Goal: Book appointment/travel/reservation

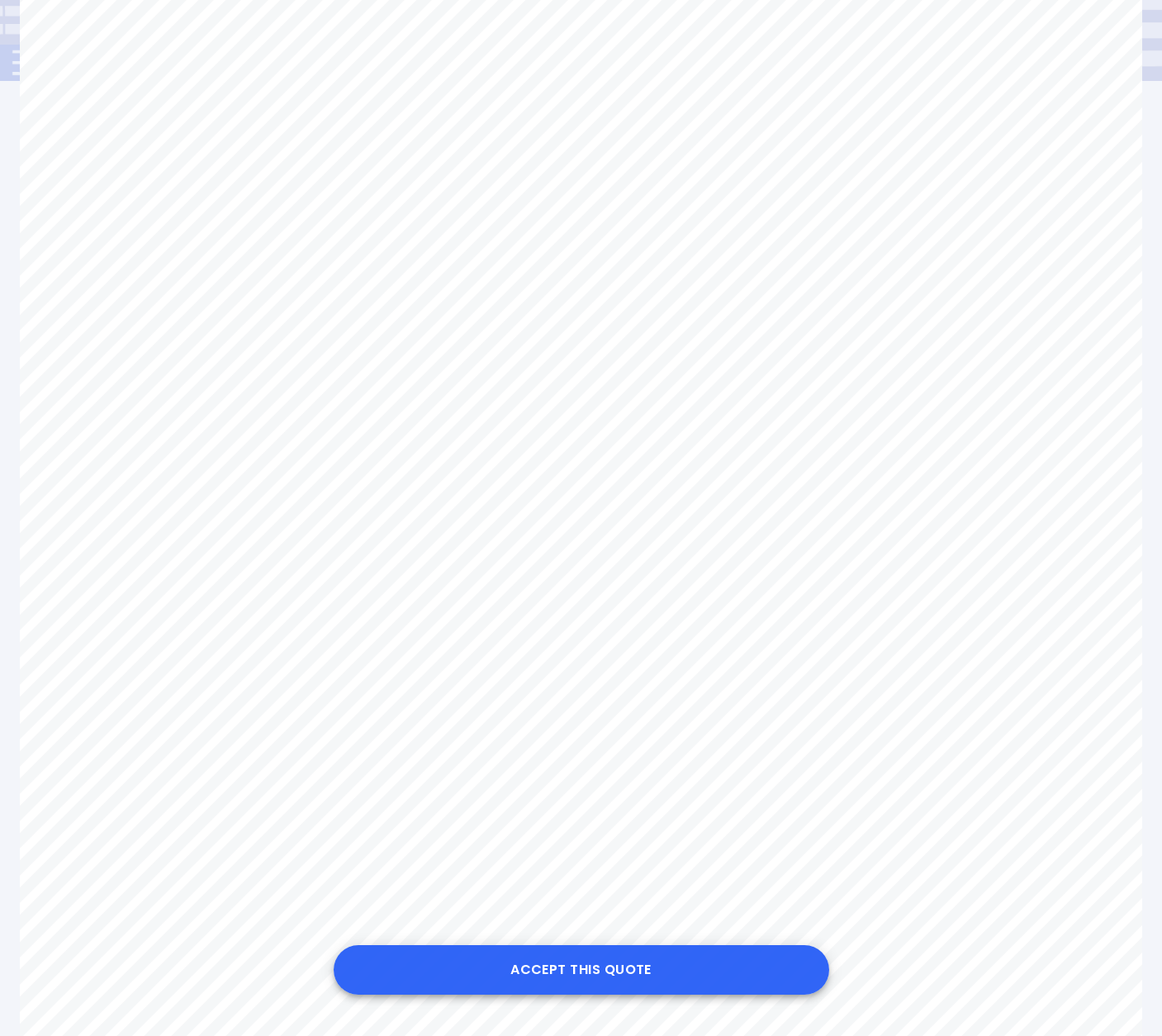
scroll to position [324, 0]
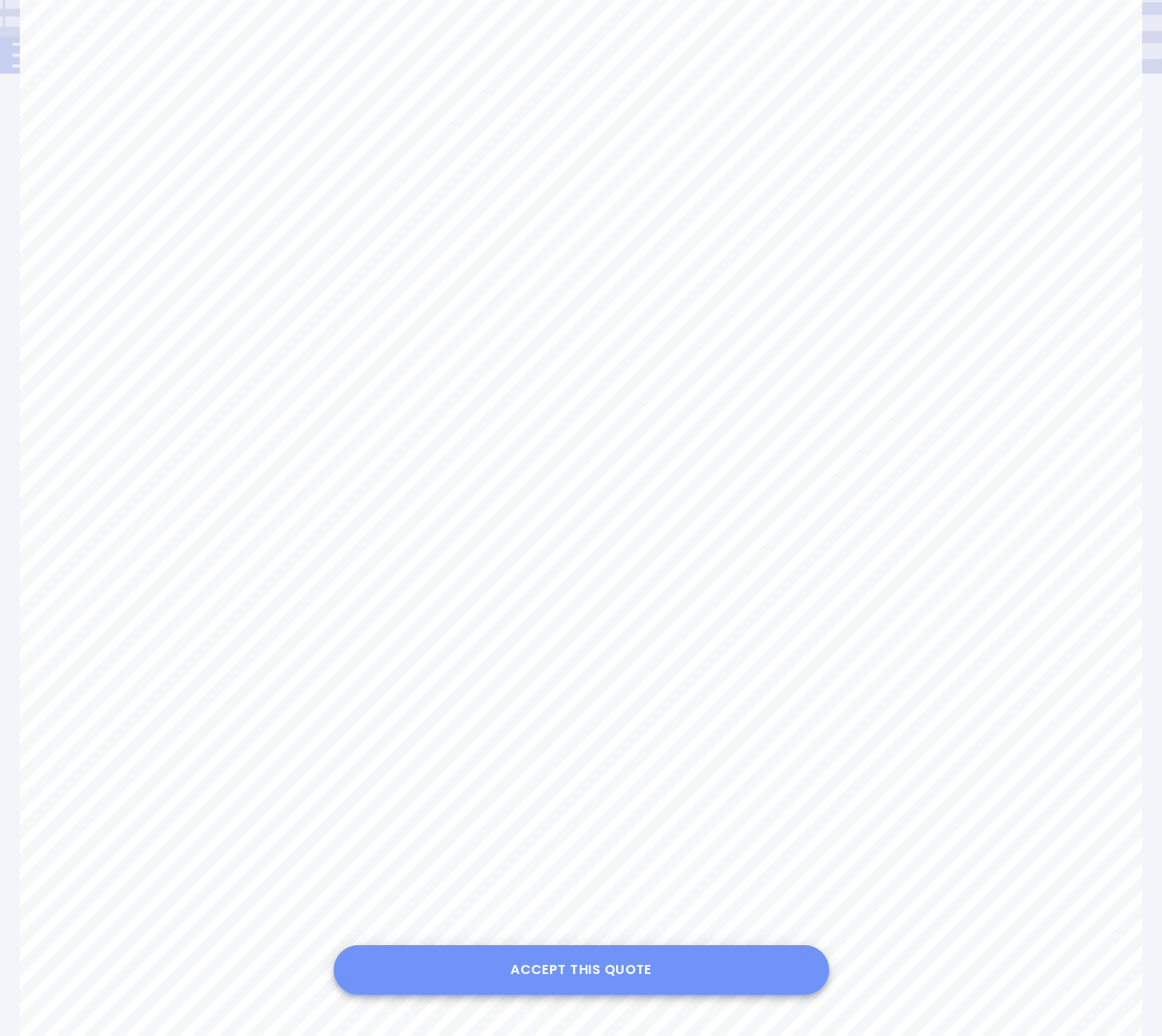
click at [607, 970] on button "Accept this Quote" at bounding box center [581, 969] width 495 height 50
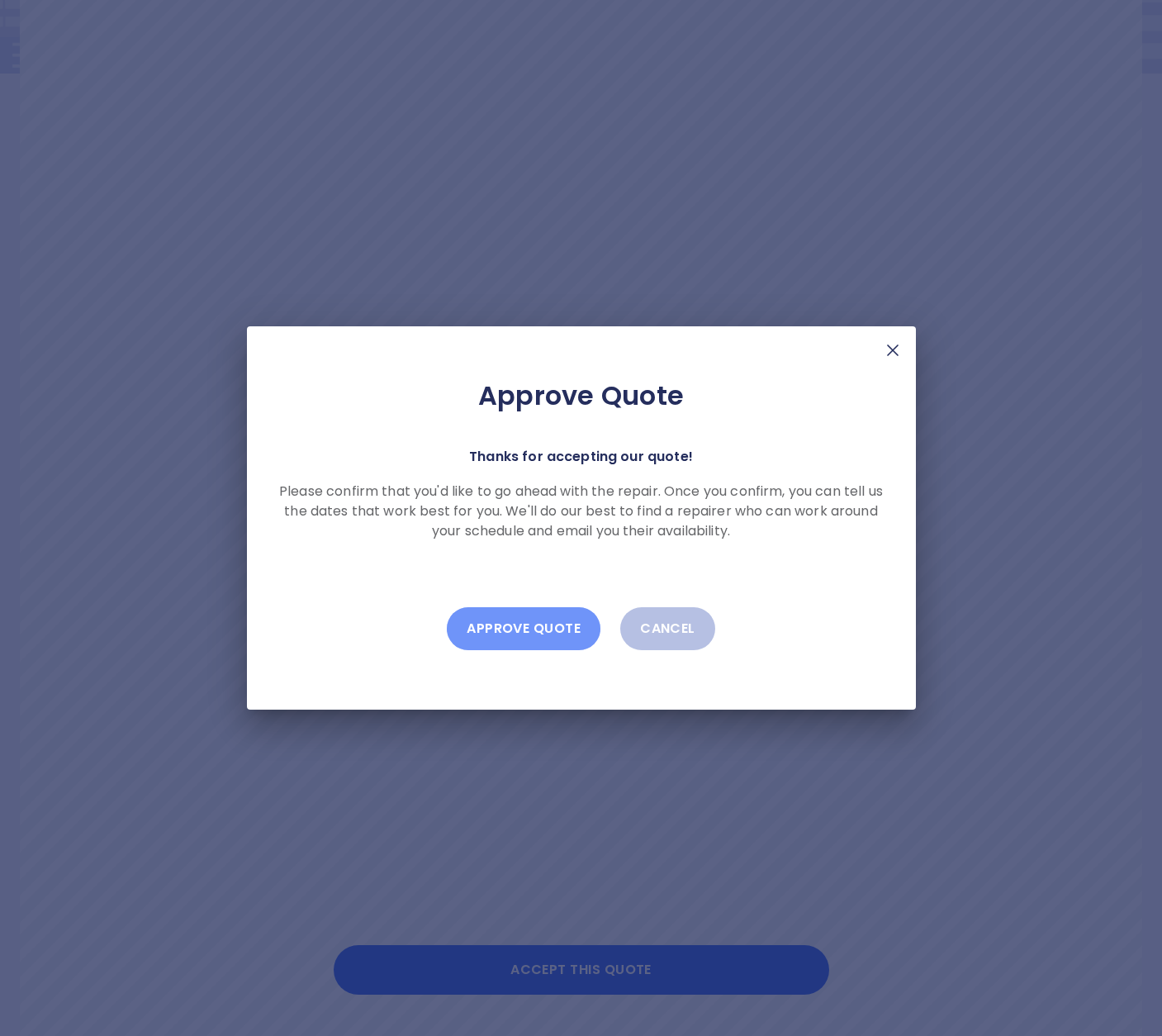
drag, startPoint x: 513, startPoint y: 618, endPoint x: 520, endPoint y: 623, distance: 8.6
click at [512, 618] on button "Approve Quote" at bounding box center [523, 629] width 153 height 43
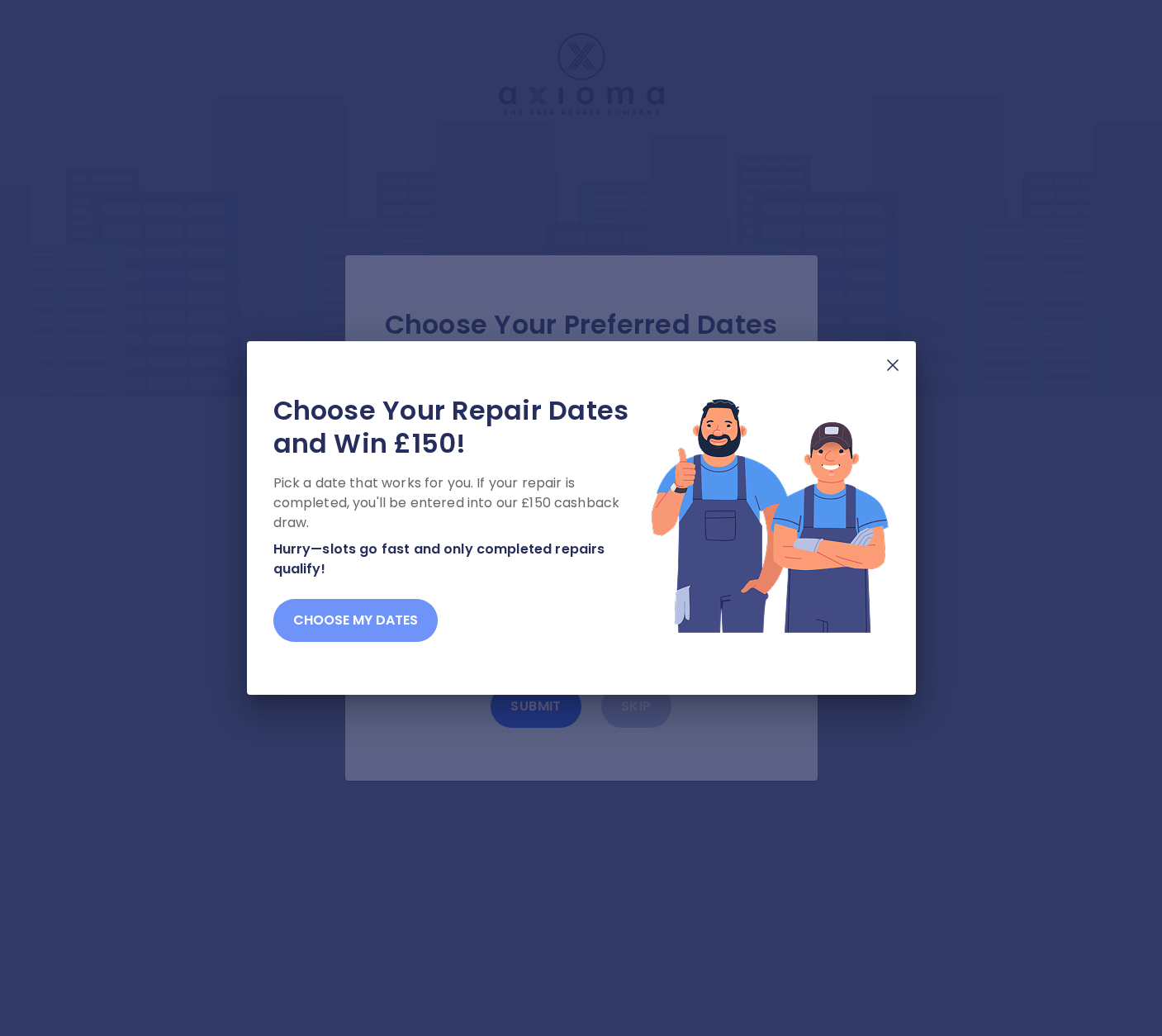
click at [368, 620] on button "Choose my dates" at bounding box center [355, 620] width 164 height 43
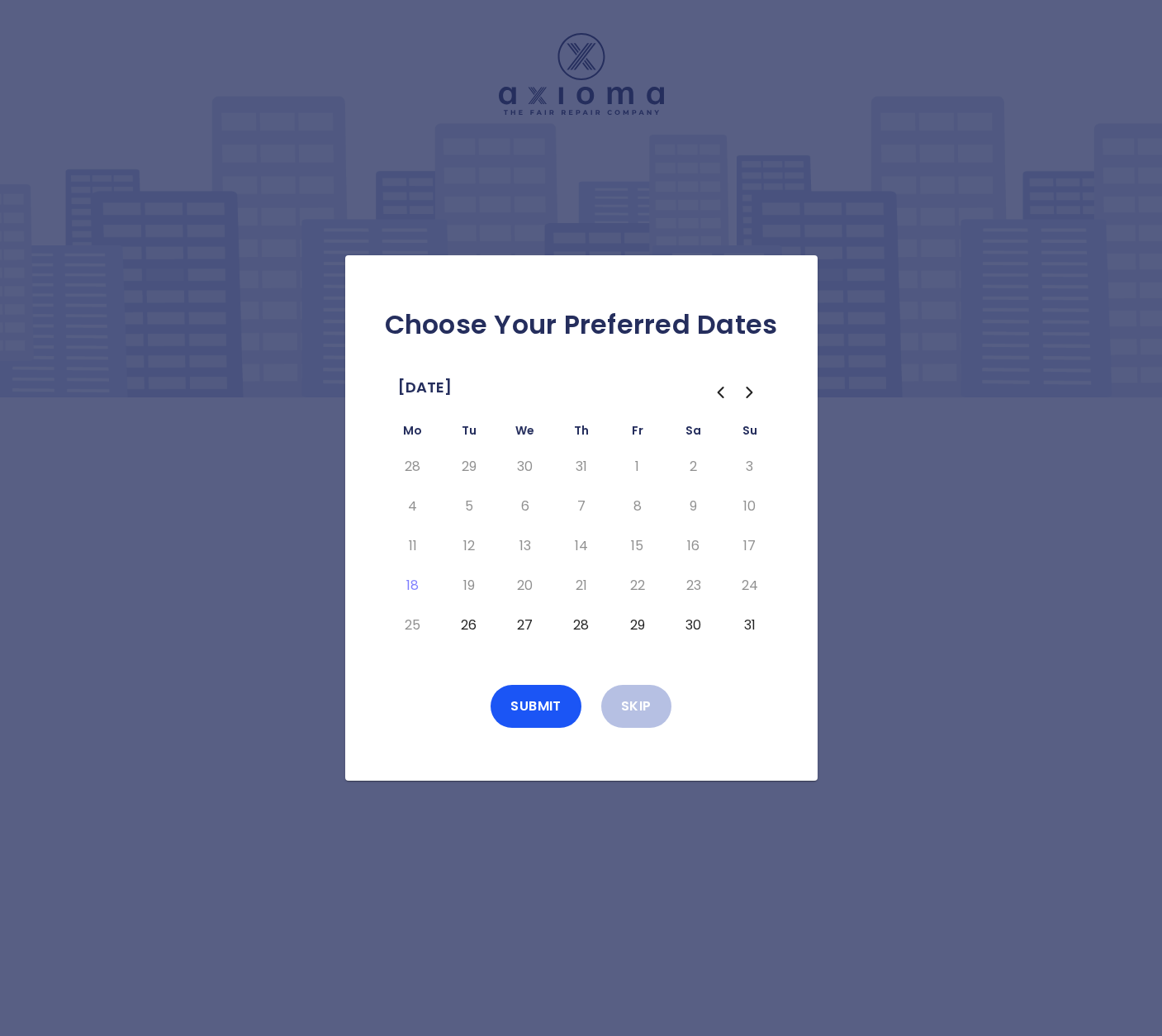
drag, startPoint x: 467, startPoint y: 625, endPoint x: 513, endPoint y: 653, distance: 53.9
click at [467, 625] on button "26" at bounding box center [469, 625] width 29 height 26
click at [538, 709] on button "Submit" at bounding box center [535, 706] width 91 height 43
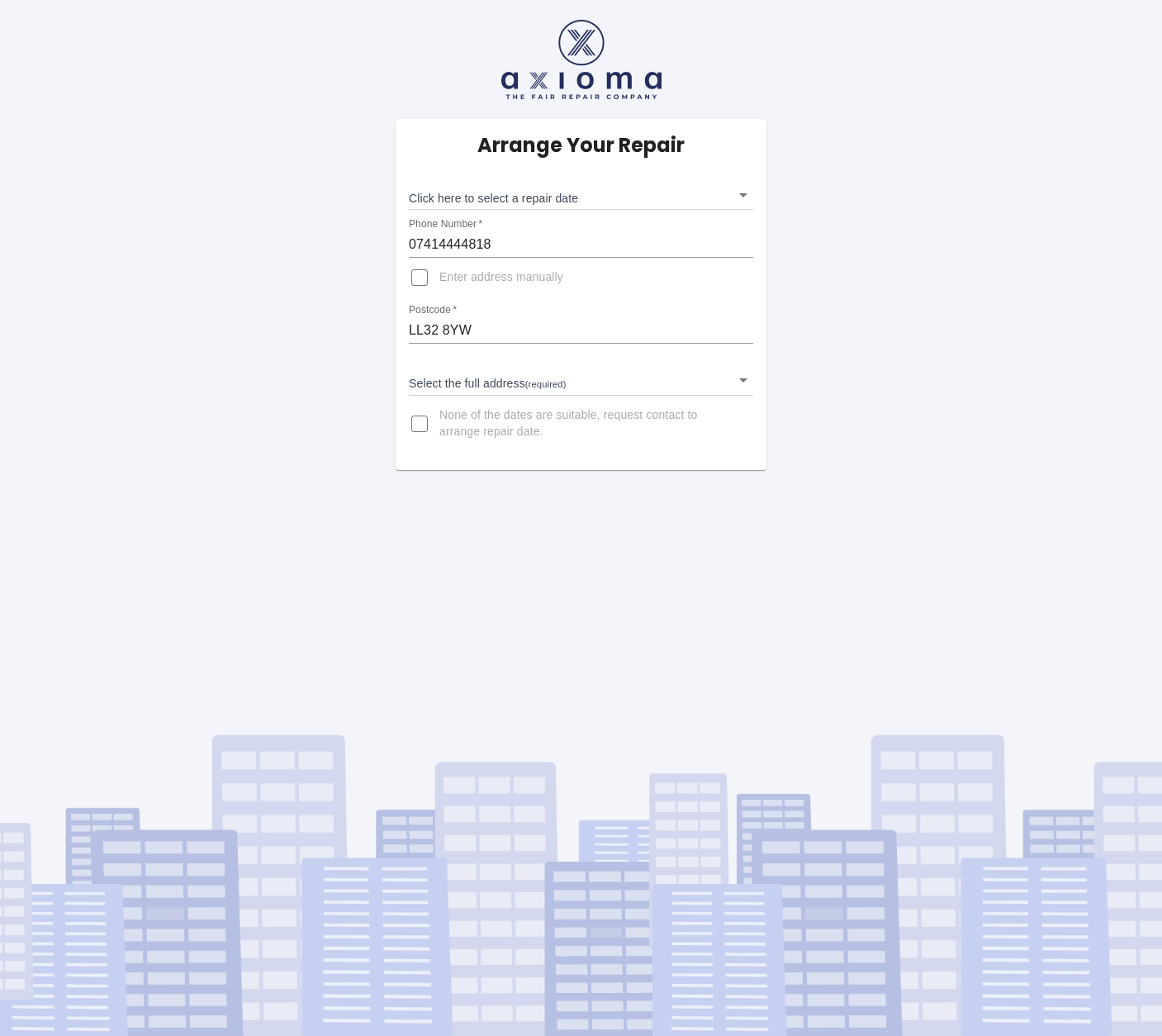
click at [553, 197] on body "Arrange Your Repair Click here to select a repair date ​ Phone Number   * 07414…" at bounding box center [581, 518] width 1162 height 1036
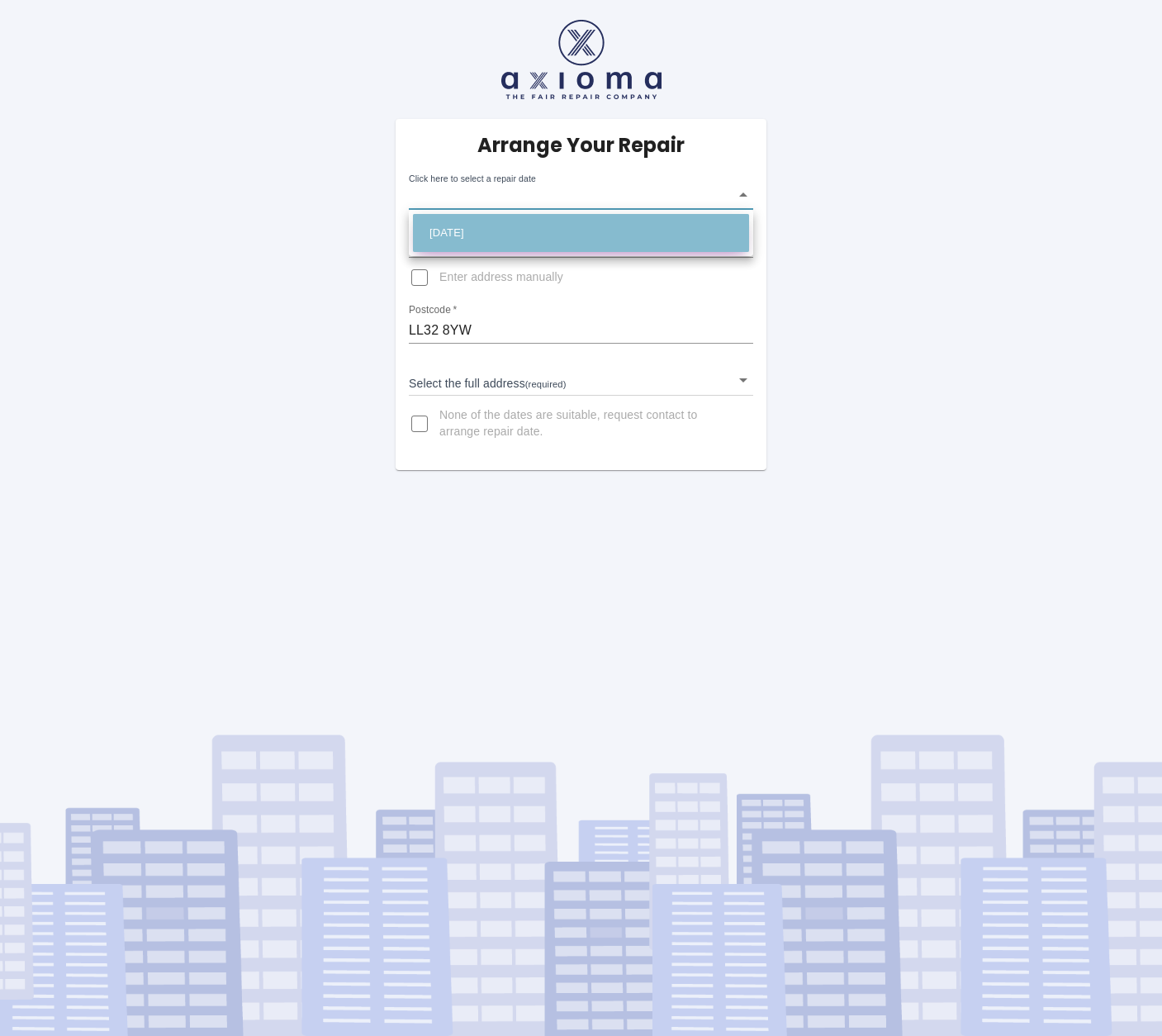
click at [490, 231] on li "[DATE]" at bounding box center [581, 232] width 336 height 38
type input "[DATE]T00:00:00.000Z"
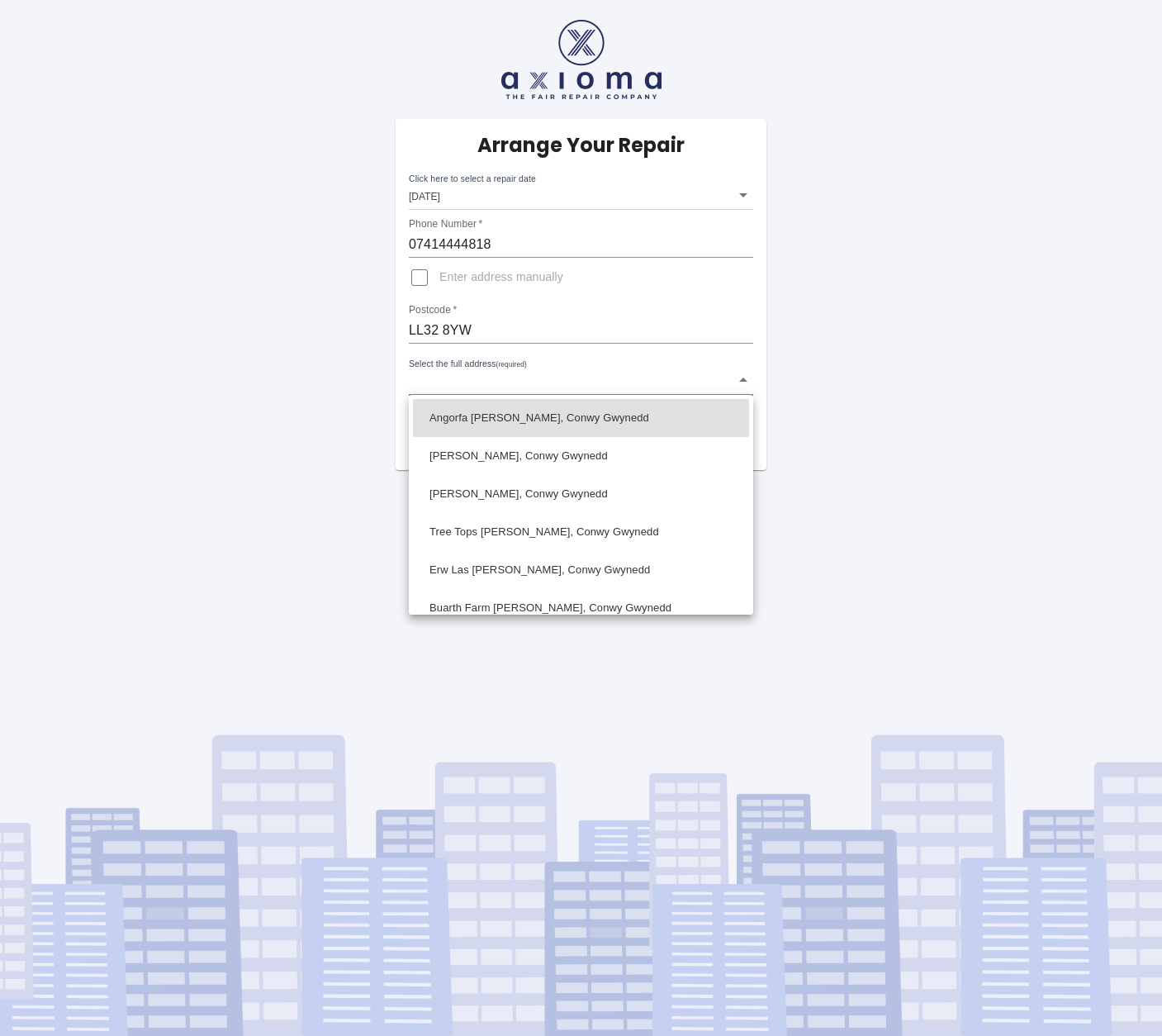
click at [454, 381] on body "Arrange Your Repair Click here to select a repair date [DATE] [DATE]T00:00:00.0…" at bounding box center [581, 518] width 1162 height 1036
drag, startPoint x: 490, startPoint y: 533, endPoint x: 410, endPoint y: 523, distance: 80.6
click at [489, 532] on li "Tree Tops [PERSON_NAME], Conwy Gwynedd" at bounding box center [581, 531] width 336 height 38
type input "Tree Tops [PERSON_NAME], Conwy Gwynedd"
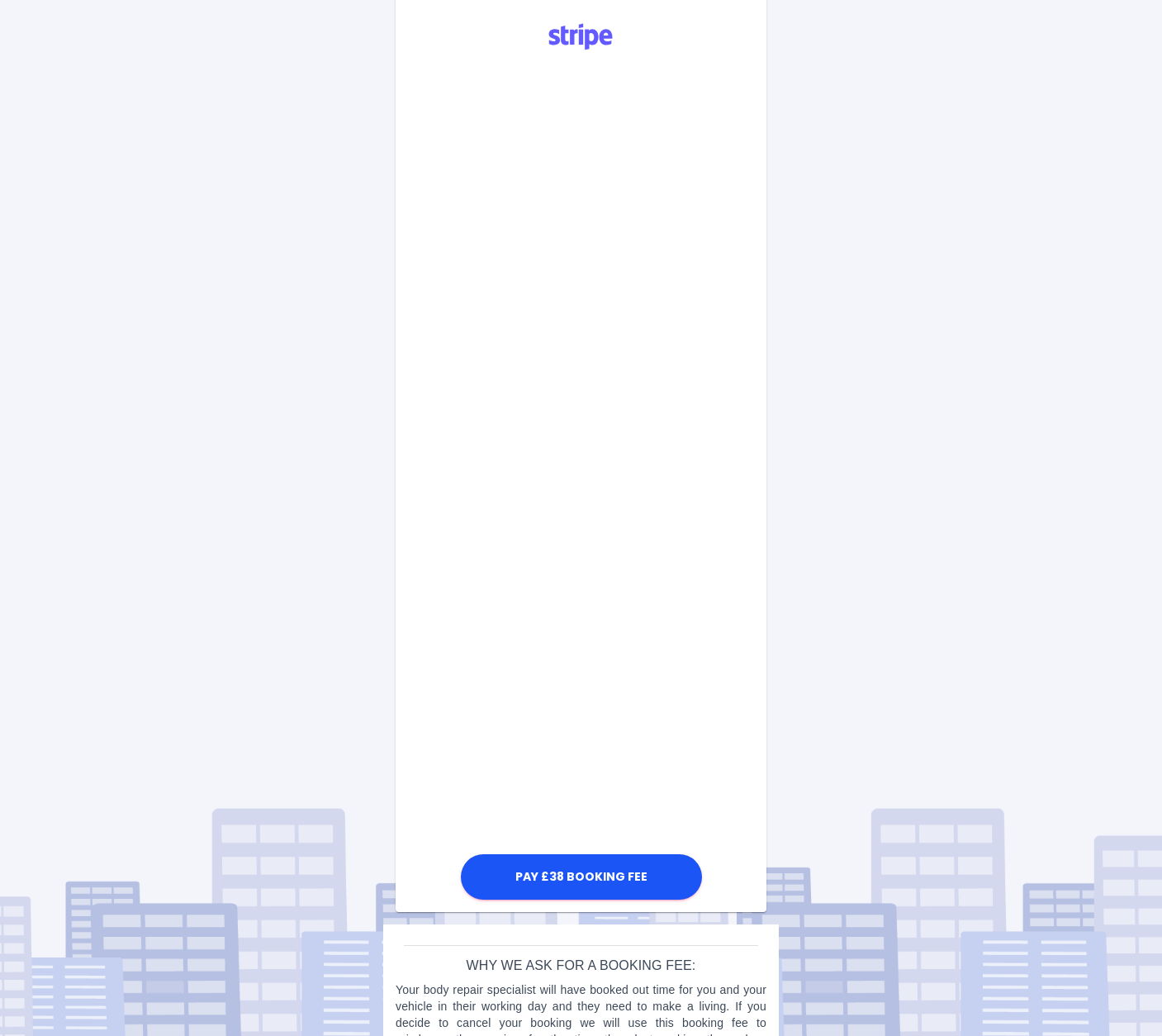
scroll to position [478, 0]
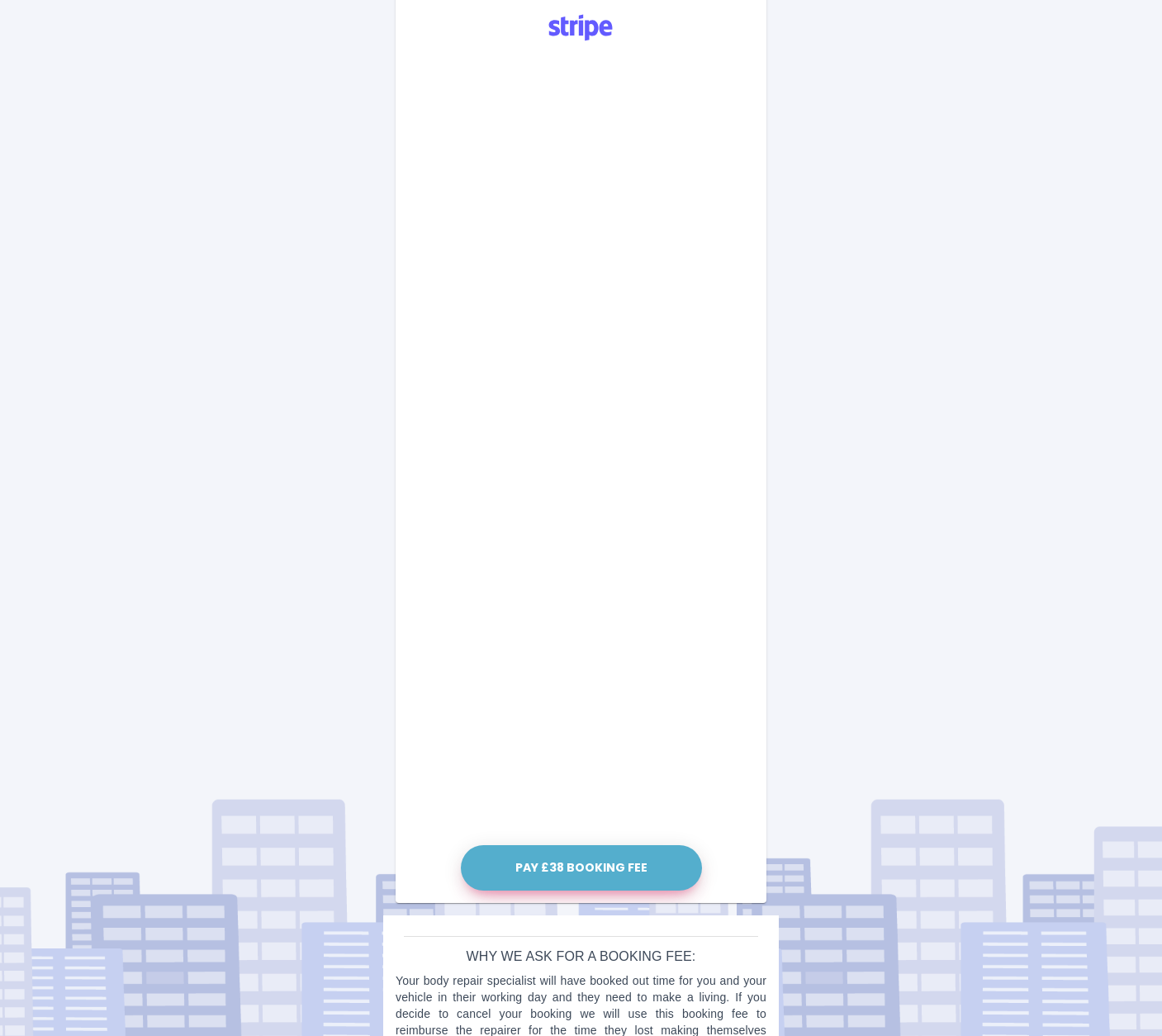
click at [572, 869] on button "Pay £38 Booking Fee" at bounding box center [581, 867] width 241 height 46
